Goal: Task Accomplishment & Management: Check status

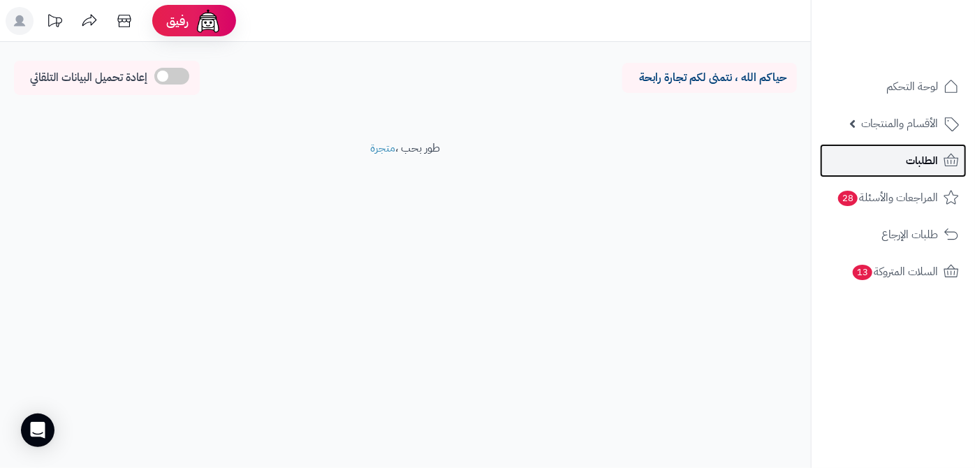
click at [847, 156] on link "الطلبات" at bounding box center [893, 161] width 147 height 34
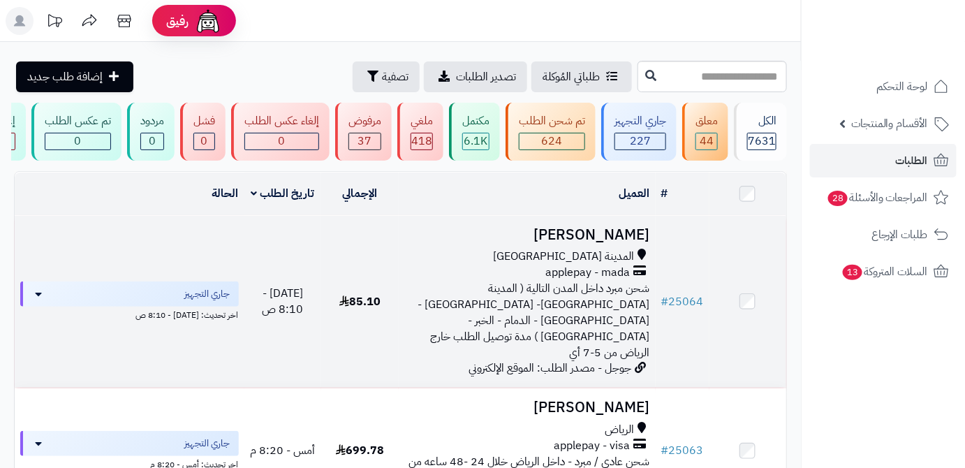
scroll to position [63, 0]
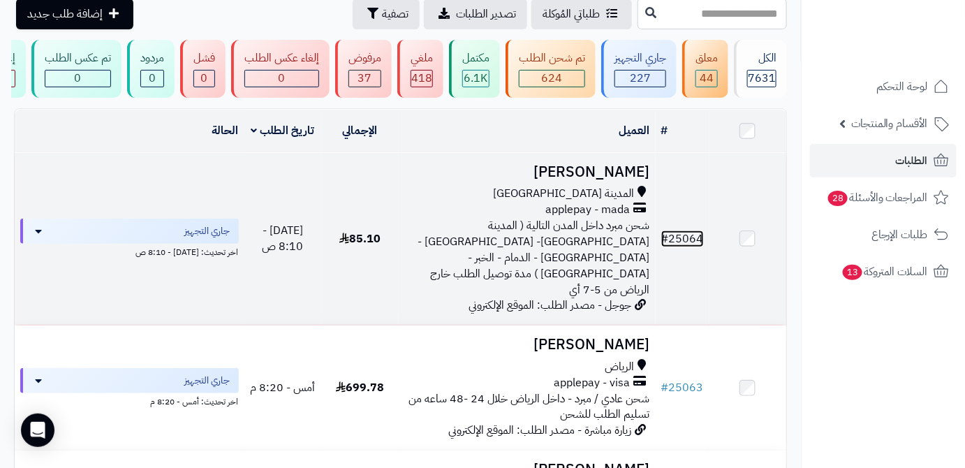
click at [695, 230] on link "# 25064" at bounding box center [682, 238] width 43 height 17
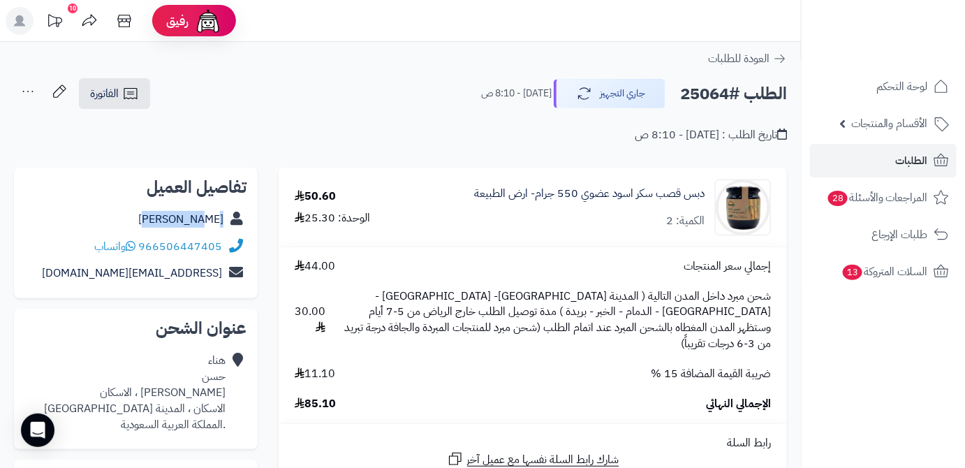
drag, startPoint x: 186, startPoint y: 225, endPoint x: 222, endPoint y: 227, distance: 35.7
click at [222, 227] on div "هناء حسن" at bounding box center [135, 219] width 221 height 27
copy link "هناء حسن"
drag, startPoint x: 140, startPoint y: 244, endPoint x: 219, endPoint y: 244, distance: 78.9
click at [230, 244] on div "966506447405 واتساب" at bounding box center [135, 246] width 221 height 27
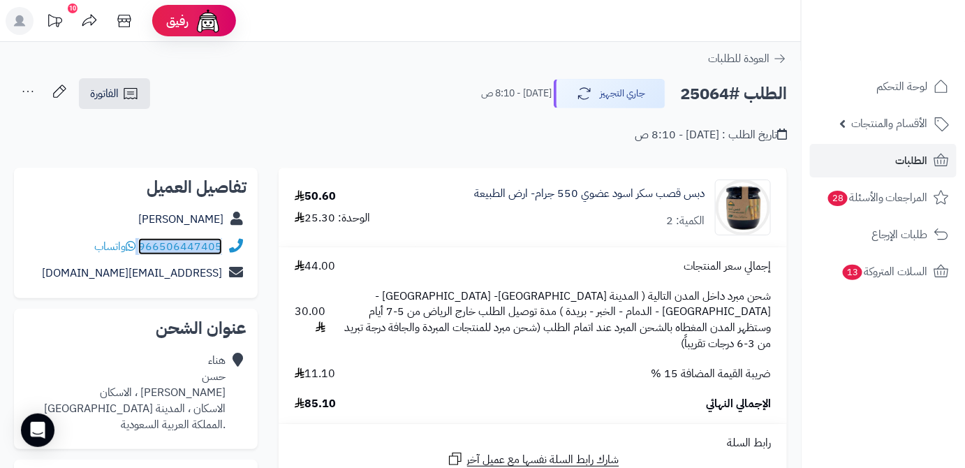
copy div "966506447405"
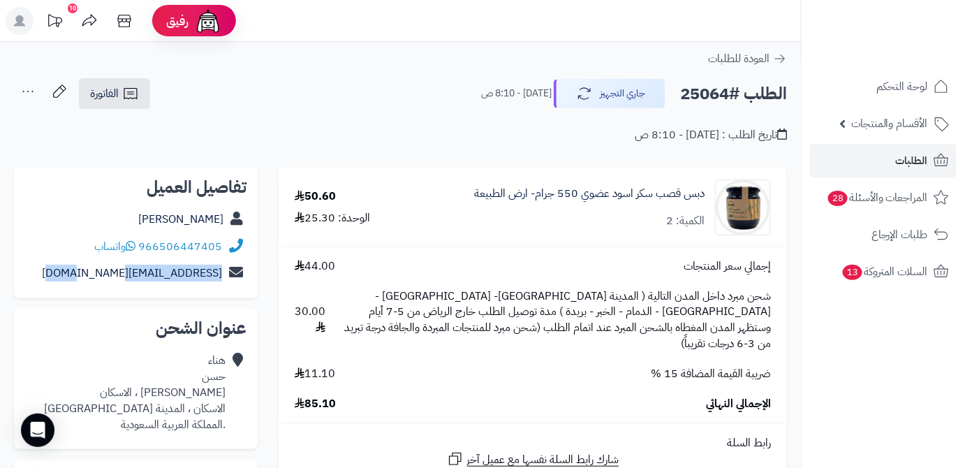
drag, startPoint x: 92, startPoint y: 270, endPoint x: 228, endPoint y: 272, distance: 136.2
click at [228, 272] on div "hana.hsn55@gmail.com" at bounding box center [135, 273] width 221 height 27
copy div "hana.hsn55@gmail.com"
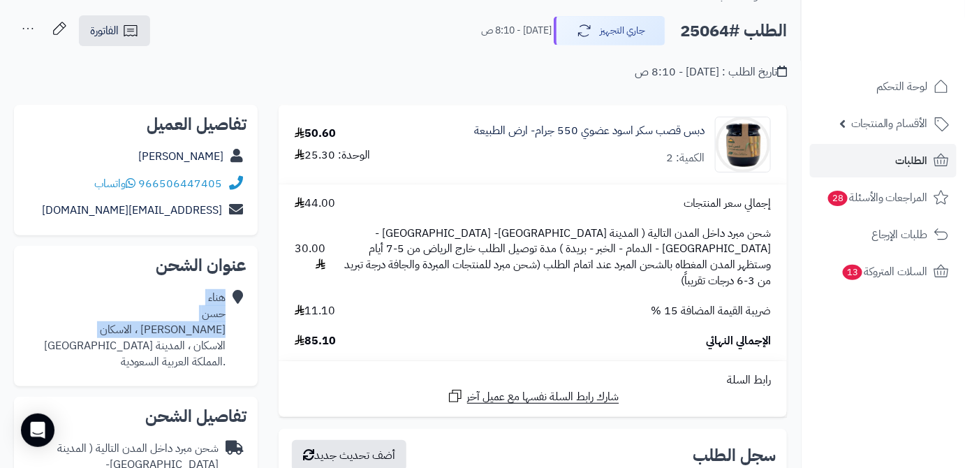
click at [227, 345] on div "هناء حسن اسحاق الحنيني ، الاسكان الاسكان ، المدينة المنورة .المملكة العربية الس…" at bounding box center [135, 329] width 221 height 91
click at [226, 345] on div "هناء حسن اسحاق الحنيني ، الاسكان الاسكان ، المدينة المنورة .المملكة العربية الس…" at bounding box center [135, 329] width 221 height 91
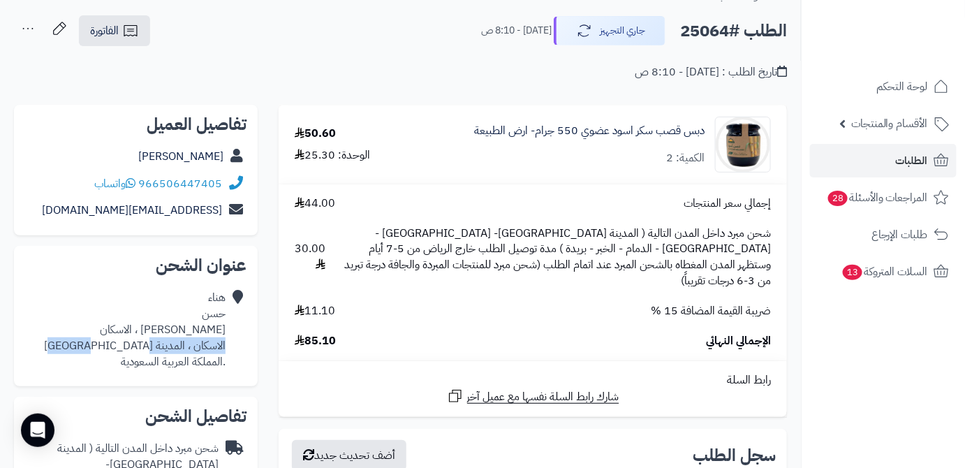
drag, startPoint x: 121, startPoint y: 345, endPoint x: 224, endPoint y: 348, distance: 103.4
click at [224, 348] on div "هناء حسن اسحاق الحنيني ، الاسكان الاسكان ، المدينة المنورة .المملكة العربية الس…" at bounding box center [135, 330] width 182 height 80
copy div "الاسكان ، المدينة المنورة"
click at [698, 31] on h2 "الطلب #25064" at bounding box center [733, 31] width 107 height 29
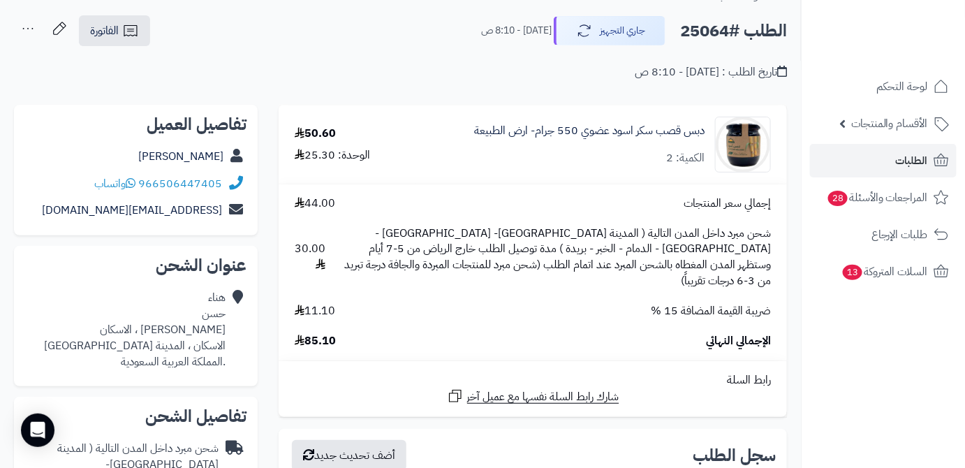
copy h2 "25064"
drag, startPoint x: 305, startPoint y: 323, endPoint x: 339, endPoint y: 324, distance: 34.3
click at [347, 333] on div "الإجمالي النهائي 85.10" at bounding box center [532, 341] width 497 height 16
copy span "85.10"
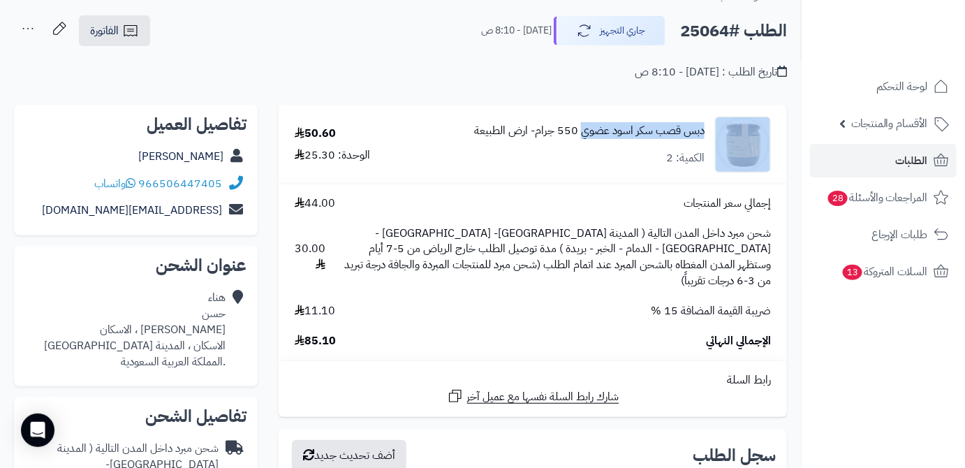
drag, startPoint x: 710, startPoint y: 131, endPoint x: 587, endPoint y: 132, distance: 122.9
click at [582, 133] on div "دبس قصب سكر اسود عضوي 550 جرام- ارض الطبيعة الكمية: 2" at bounding box center [602, 145] width 360 height 56
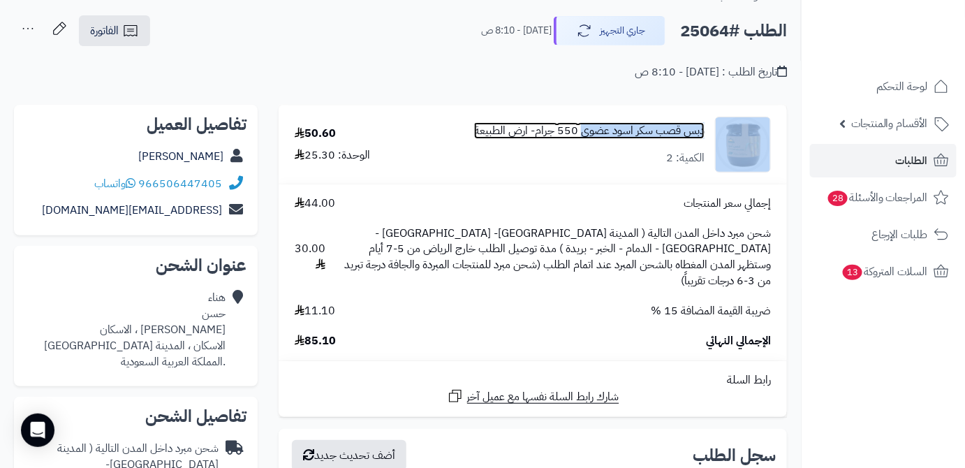
copy div "دبس قصب سكر اسود عضوي"
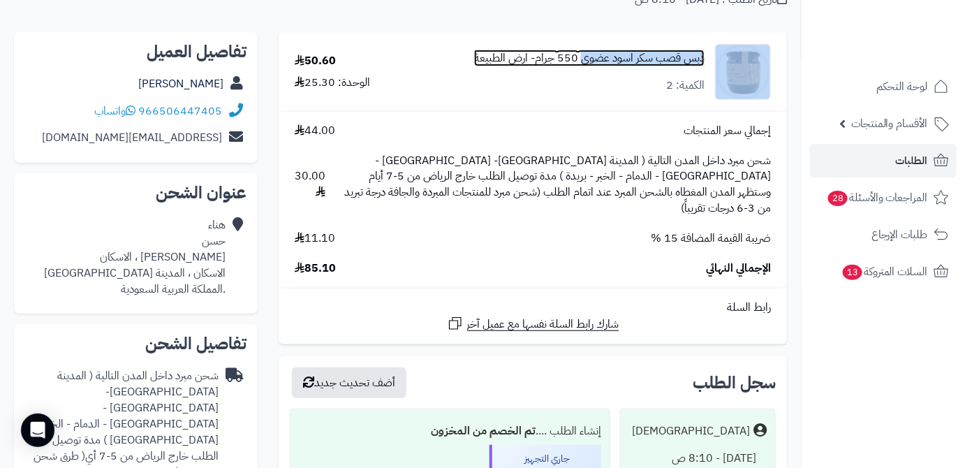
scroll to position [190, 0]
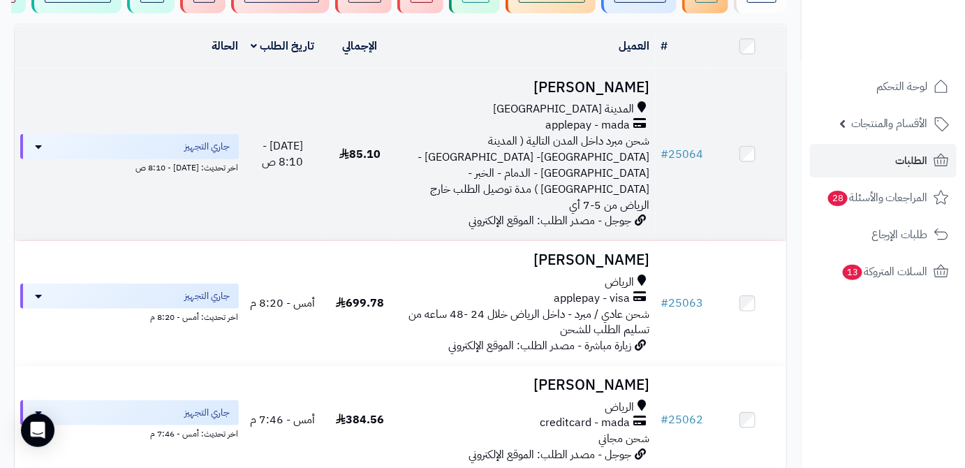
scroll to position [254, 0]
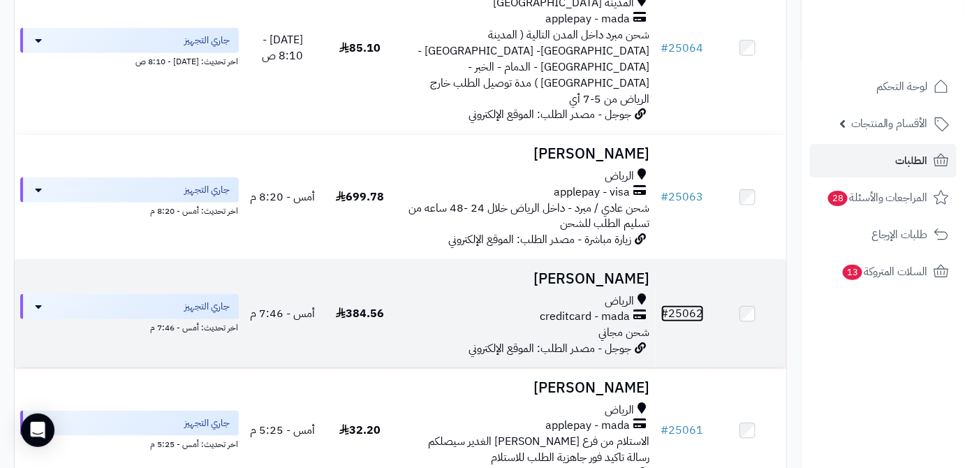
click at [702, 305] on link "# 25062" at bounding box center [682, 313] width 43 height 17
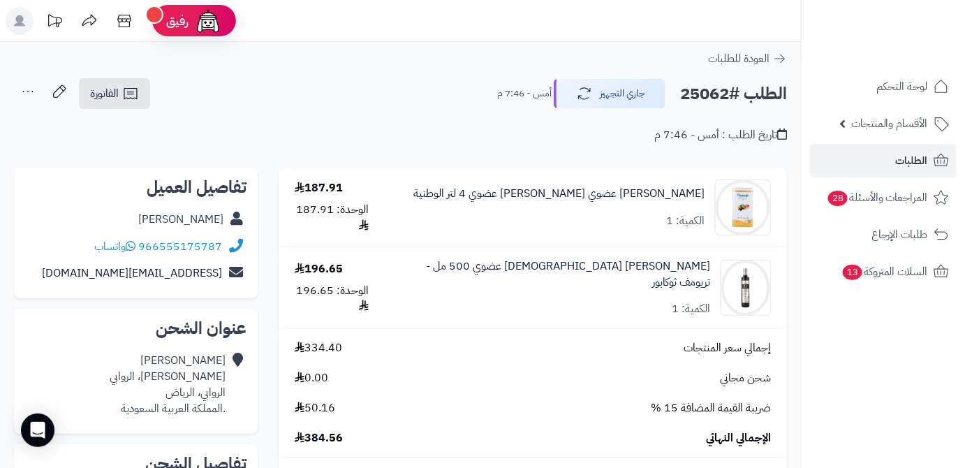
click at [121, 219] on div "[PERSON_NAME]" at bounding box center [135, 219] width 221 height 27
click at [114, 223] on div "[PERSON_NAME]" at bounding box center [135, 219] width 221 height 27
drag, startPoint x: 115, startPoint y: 219, endPoint x: 236, endPoint y: 222, distance: 121.6
click at [236, 222] on div "[PERSON_NAME]" at bounding box center [135, 219] width 221 height 27
copy div "[PERSON_NAME]"
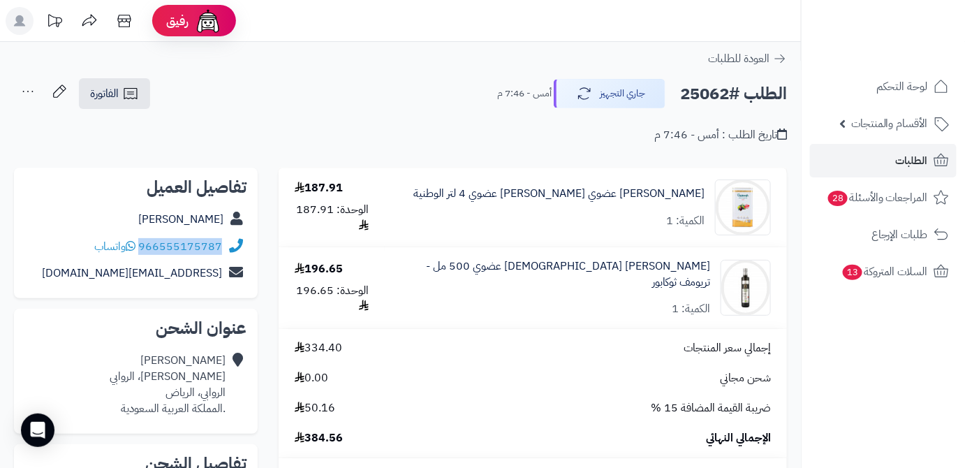
drag, startPoint x: 140, startPoint y: 242, endPoint x: 214, endPoint y: 254, distance: 74.9
click at [246, 257] on div "966555175787 واتساب" at bounding box center [135, 246] width 221 height 27
copy div "966555175787"
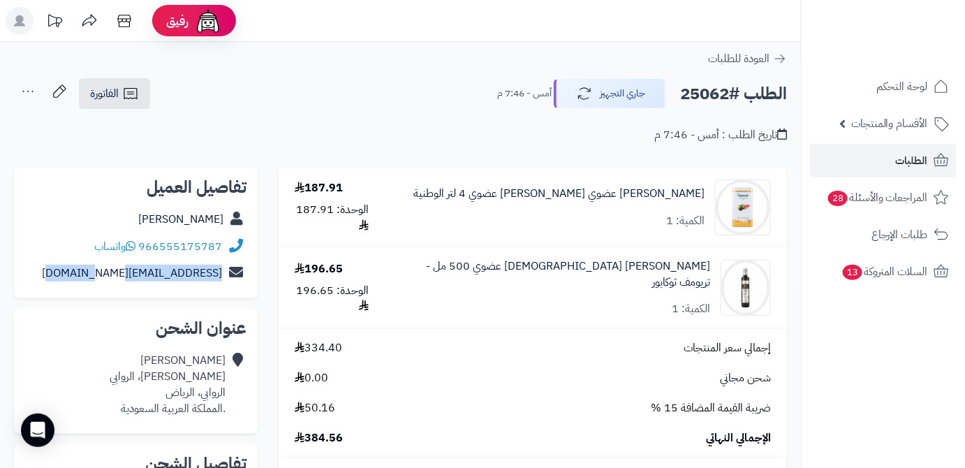
drag, startPoint x: 64, startPoint y: 274, endPoint x: 221, endPoint y: 284, distance: 157.4
click at [221, 284] on div "[EMAIL_ADDRESS][DOMAIN_NAME]" at bounding box center [135, 273] width 221 height 27
copy link "mohamed175787@gmail.com"
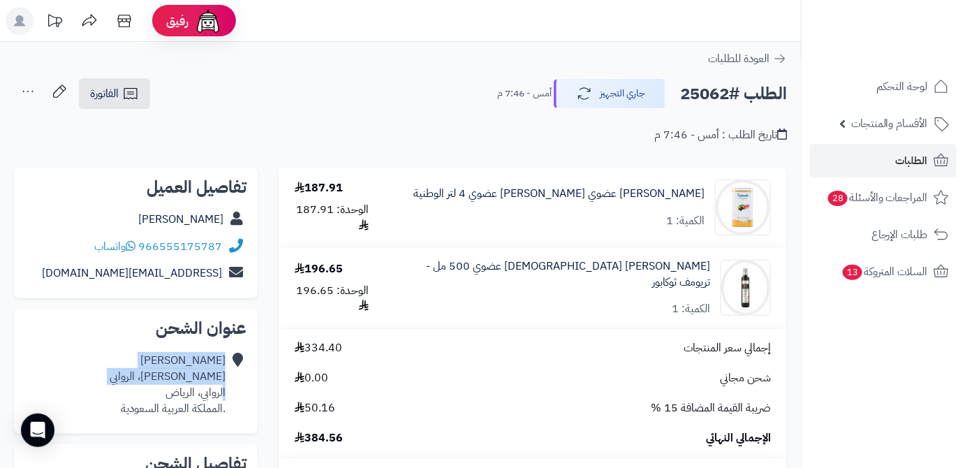
click at [222, 395] on div "Mohammed Suliman‬‏ قيصر بن العادل، الروابي الروابي، الرياض .المملكة العربية الس…" at bounding box center [135, 384] width 221 height 75
drag, startPoint x: 160, startPoint y: 391, endPoint x: 225, endPoint y: 395, distance: 65.1
click at [226, 395] on div "Mohammed Suliman‬‏ قيصر بن العادل، الروابي الروابي، الرياض .المملكة العربية الس…" at bounding box center [135, 384] width 221 height 75
copy div "الروابي، الرياض"
click at [698, 87] on h2 "الطلب #25062" at bounding box center [733, 94] width 107 height 29
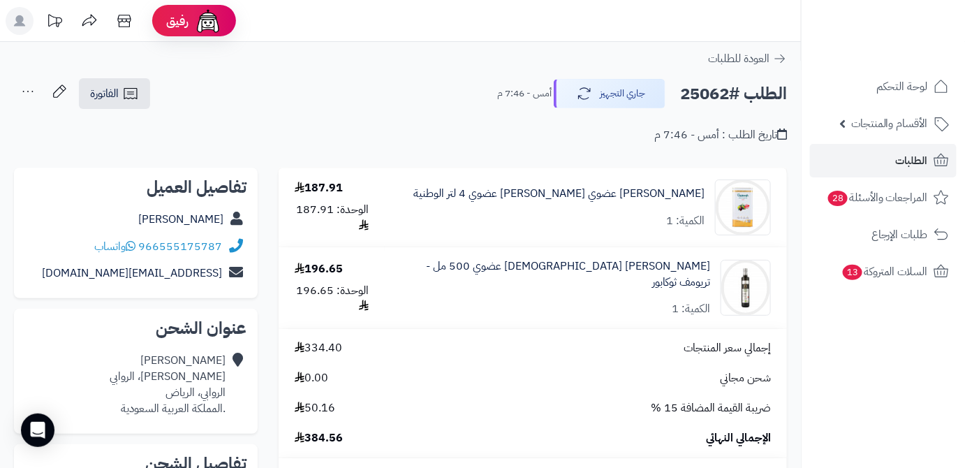
click at [698, 87] on h2 "الطلب #25062" at bounding box center [733, 94] width 107 height 29
copy h2 "25062"
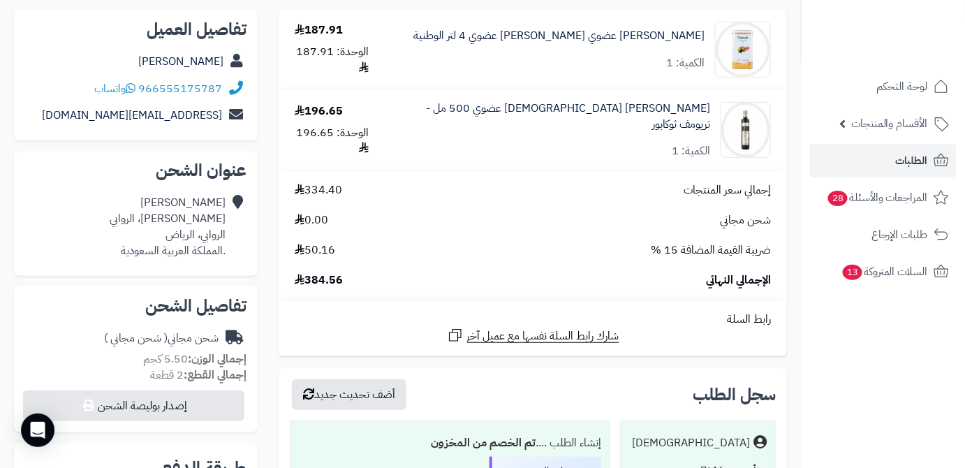
scroll to position [190, 0]
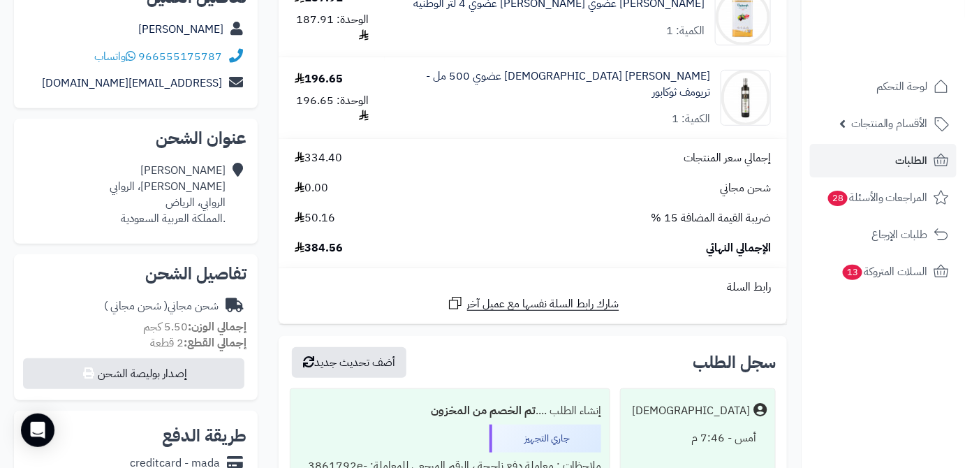
drag, startPoint x: 305, startPoint y: 244, endPoint x: 346, endPoint y: 249, distance: 41.4
click at [346, 249] on div "الإجمالي النهائي 384.56" at bounding box center [532, 248] width 497 height 16
copy span "384.56"
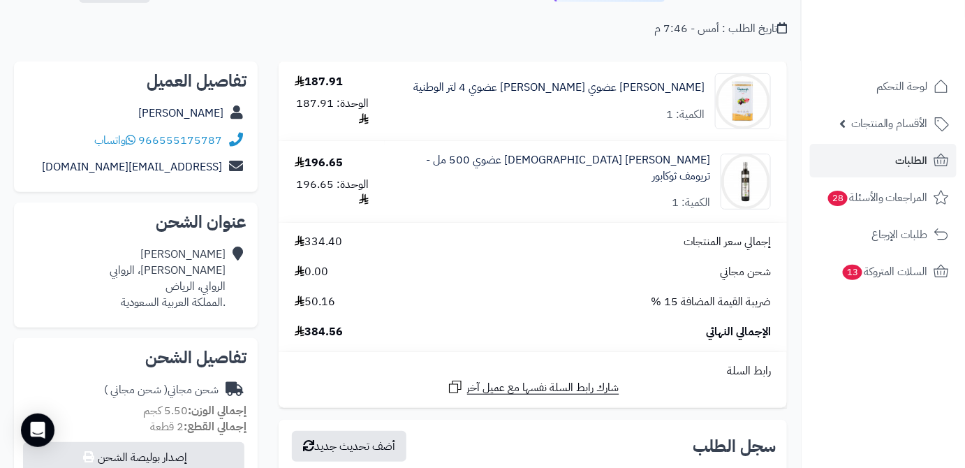
scroll to position [0, 0]
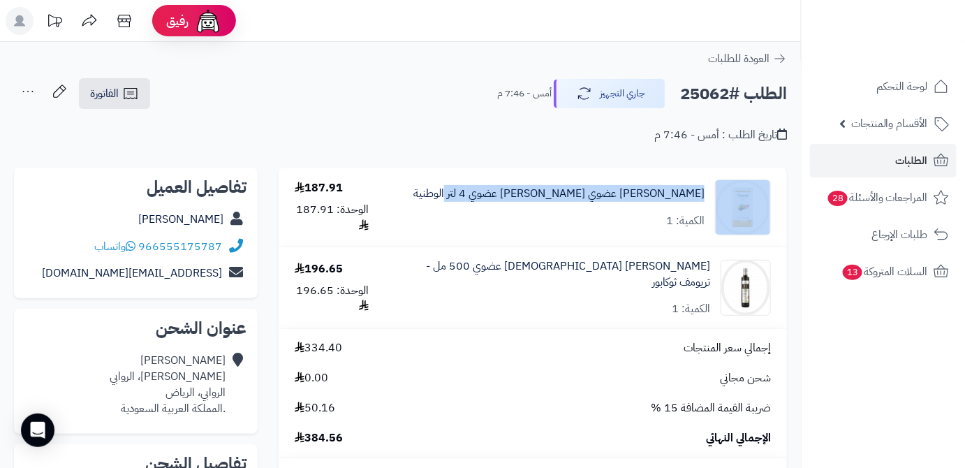
drag, startPoint x: 713, startPoint y: 193, endPoint x: 503, endPoint y: 194, distance: 210.2
click at [503, 194] on div "زيت زيتون عضوي بكر ممتاز عضوي 4 لتر الوطنية الكمية: 1" at bounding box center [585, 207] width 391 height 56
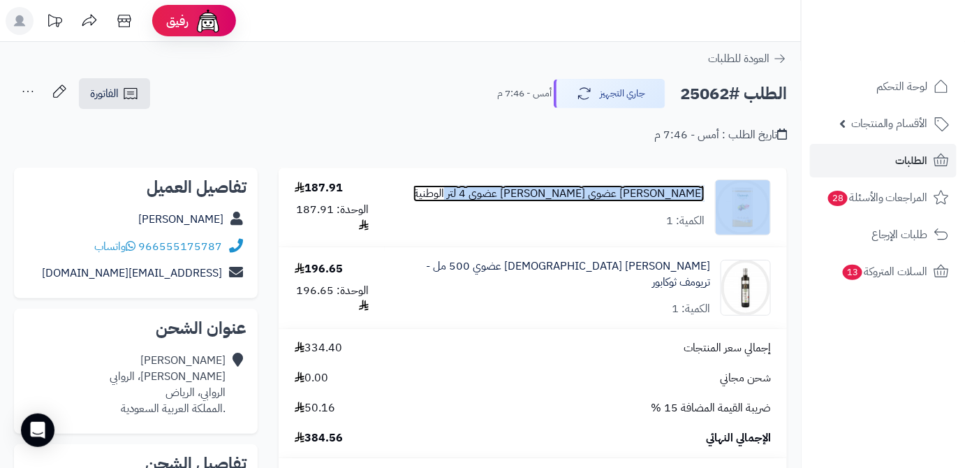
copy div "زيت زيتون عضوي بكر ممتاز عضوي 4 لتر الوطنية"
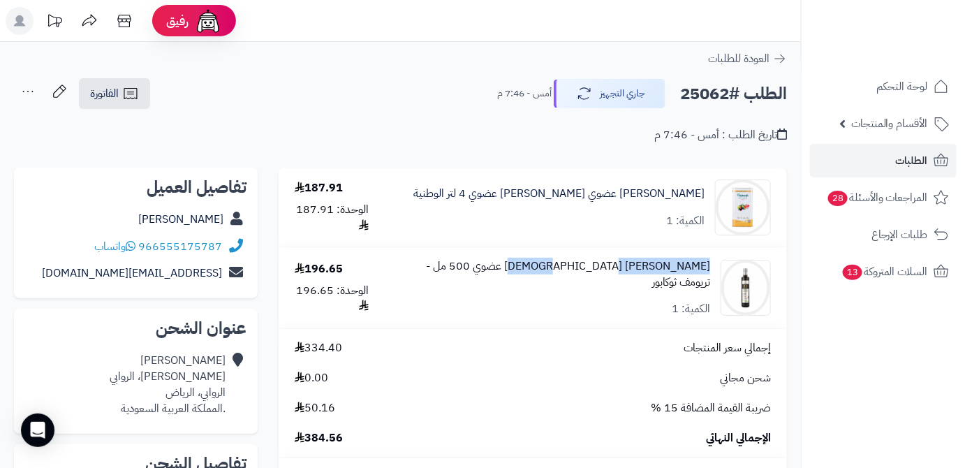
drag, startPoint x: 708, startPoint y: 272, endPoint x: 601, endPoint y: 270, distance: 106.9
click at [601, 270] on div "زيت زيتون تونسي عضوي 500 مل - تريومف ثوكابور الكمية: 1" at bounding box center [585, 287] width 391 height 59
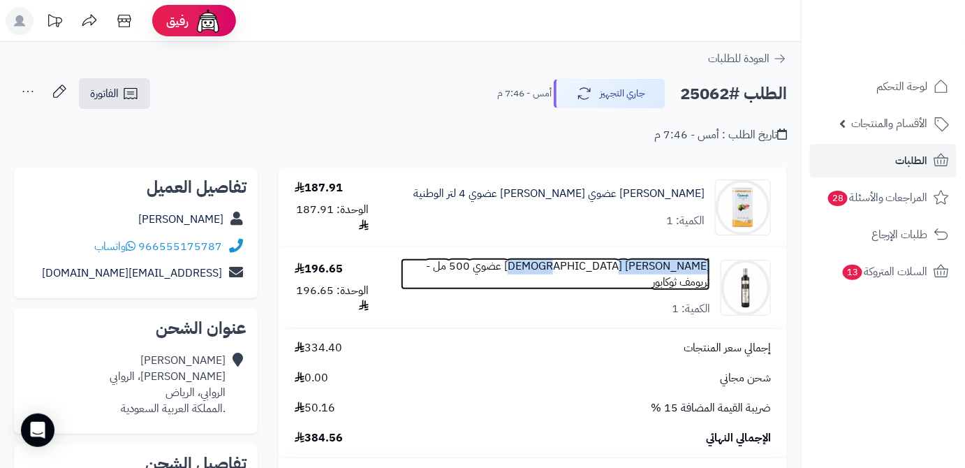
copy link "زيت زيتون تونسي عضوي"
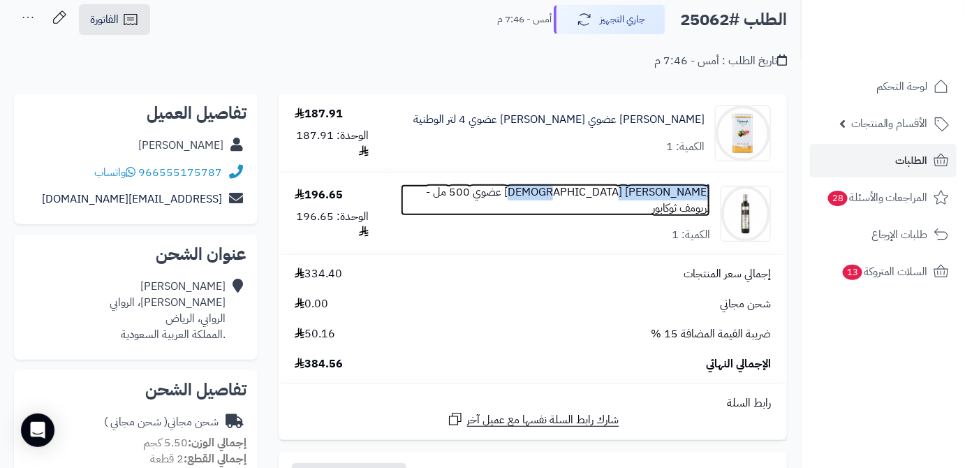
scroll to position [190, 0]
